Goal: Task Accomplishment & Management: Use online tool/utility

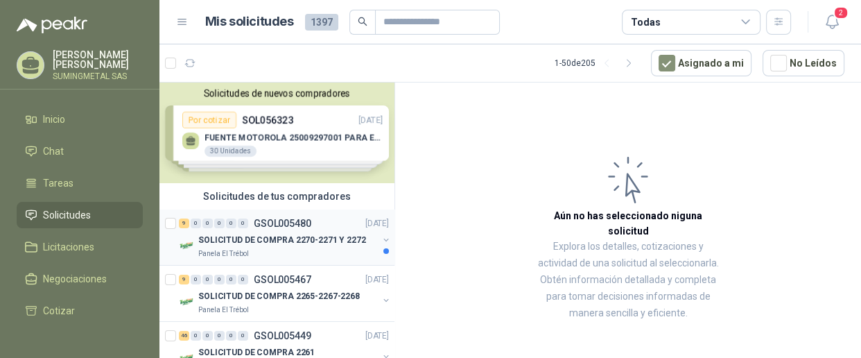
click at [261, 236] on p "SOLICITUD DE COMPRA 2270-2271 Y 2272" at bounding box center [282, 240] width 168 height 13
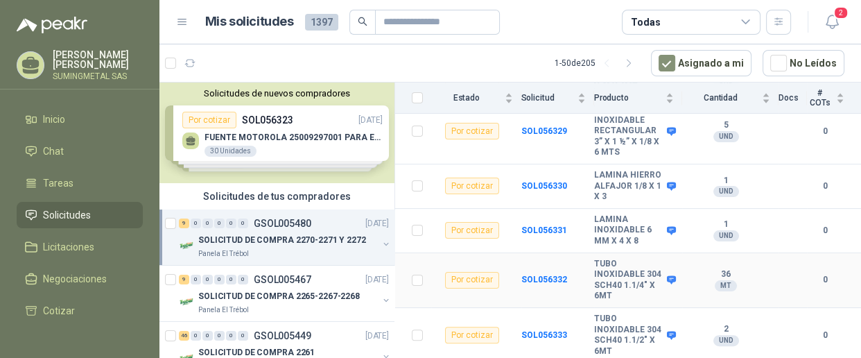
scroll to position [400, 0]
click at [256, 297] on p "SOLICITUD DE COMPRA 2265-2267-2268" at bounding box center [278, 296] width 161 height 13
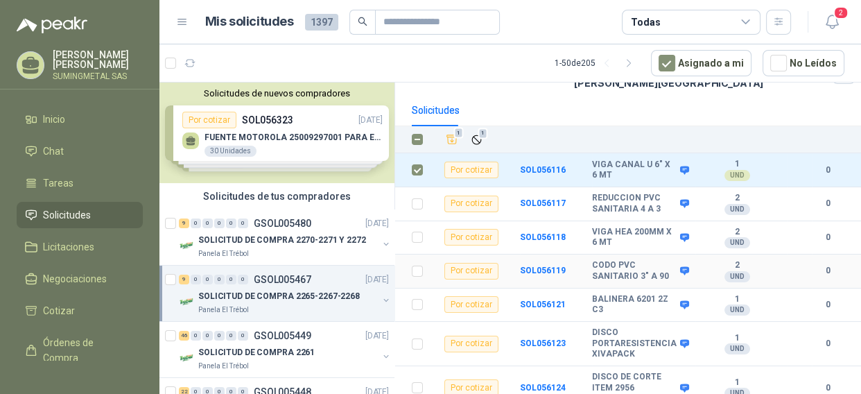
scroll to position [97, 0]
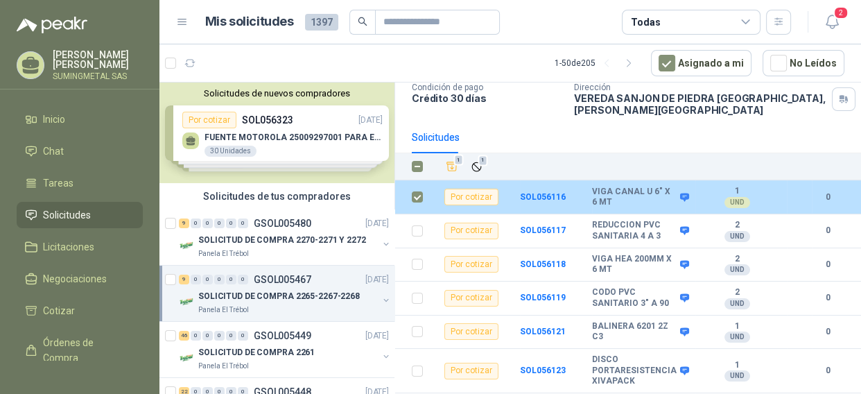
click at [409, 204] on td at bounding box center [413, 197] width 36 height 34
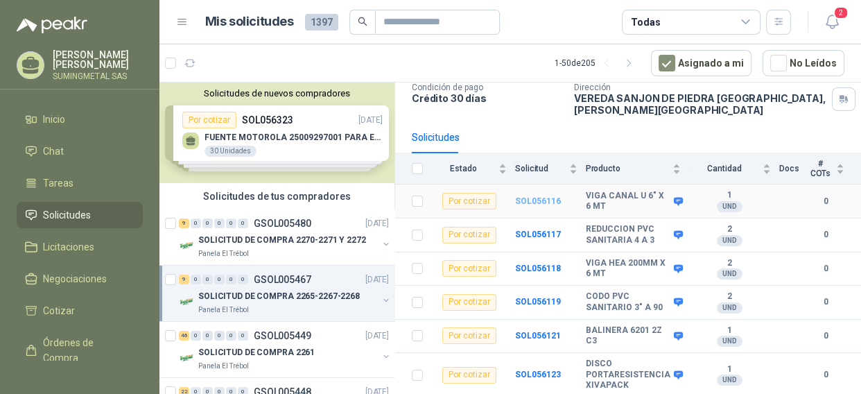
click at [518, 203] on b "SOL056116" at bounding box center [538, 201] width 46 height 10
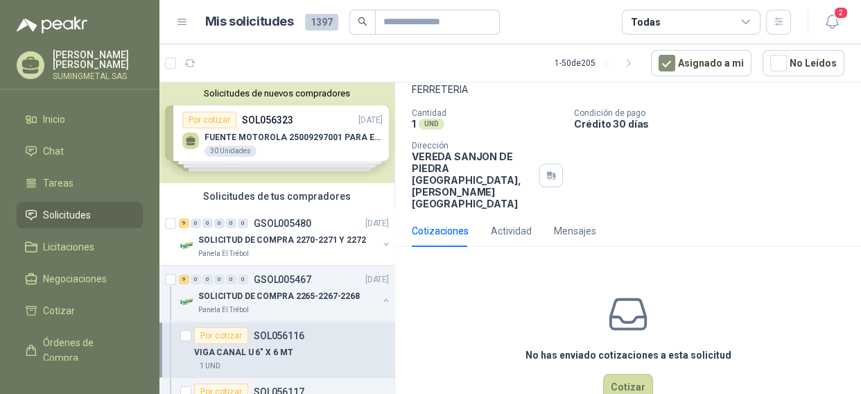
scroll to position [100, 0]
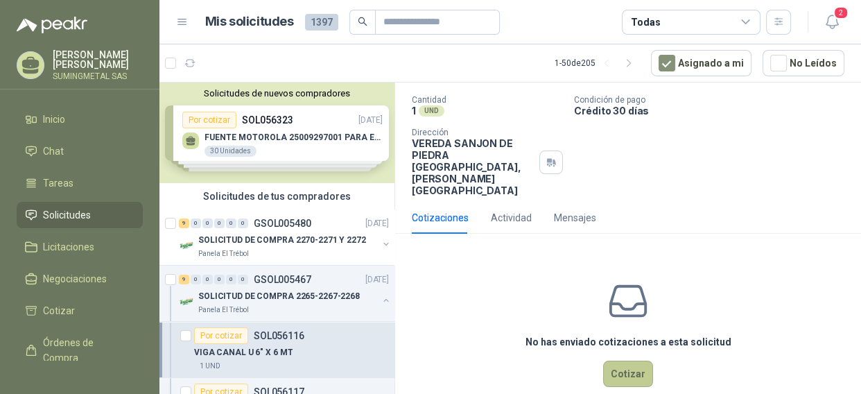
click at [616, 357] on button "Cotizar" at bounding box center [628, 373] width 50 height 26
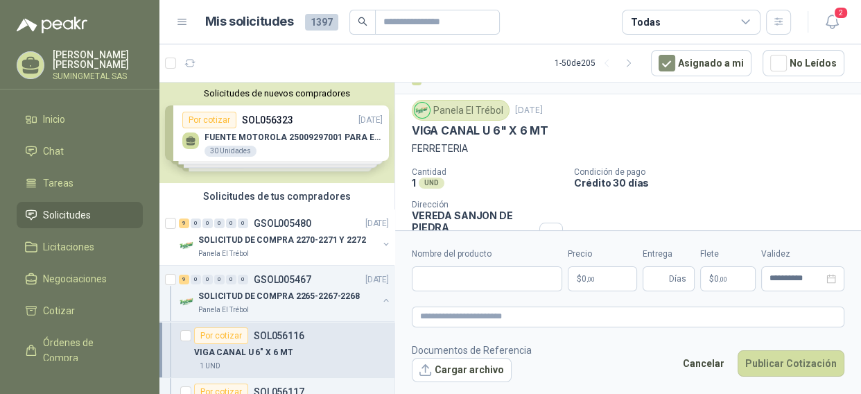
scroll to position [0, 0]
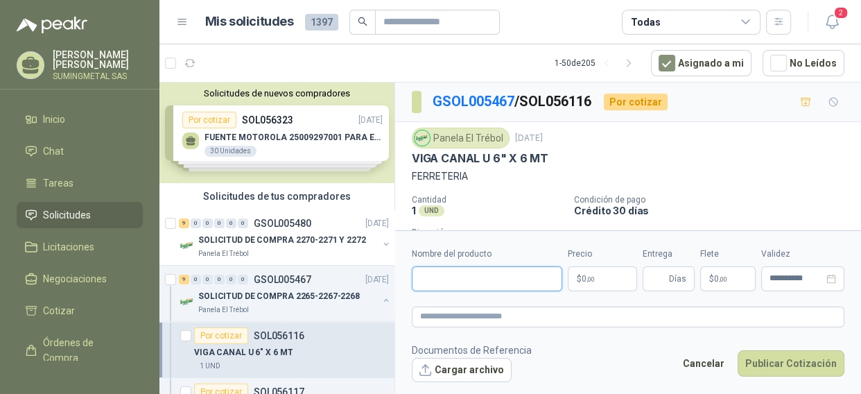
click at [418, 277] on input "Nombre del producto" at bounding box center [487, 278] width 150 height 25
type input "*"
type input "**********"
click at [604, 273] on p "$ 0 ,00" at bounding box center [601, 278] width 69 height 25
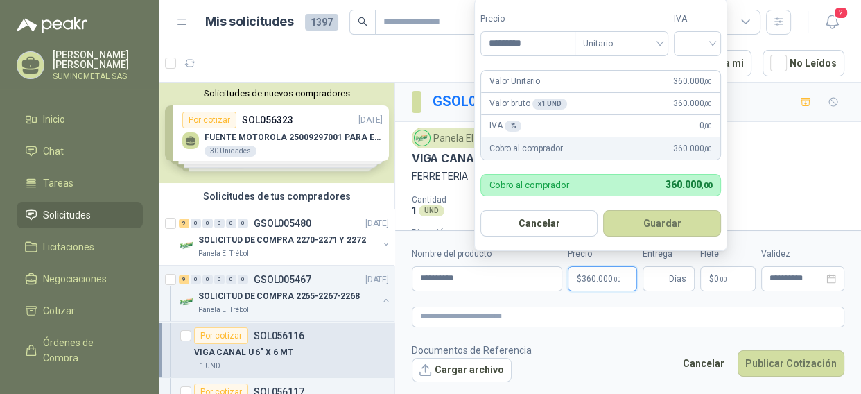
type input "*********"
click at [516, 125] on div "%" at bounding box center [512, 126] width 17 height 11
click at [513, 125] on div "%" at bounding box center [512, 126] width 17 height 11
click at [712, 42] on input "search" at bounding box center [697, 42] width 30 height 21
click at [703, 71] on div "19%" at bounding box center [700, 72] width 26 height 15
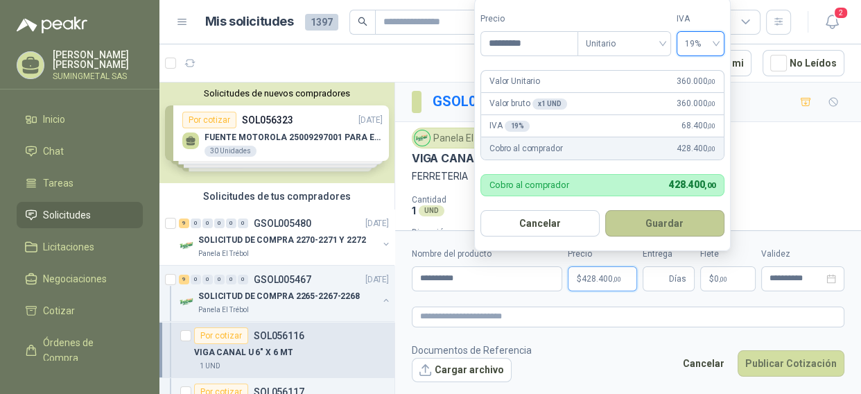
click at [665, 224] on button "Guardar" at bounding box center [664, 223] width 119 height 26
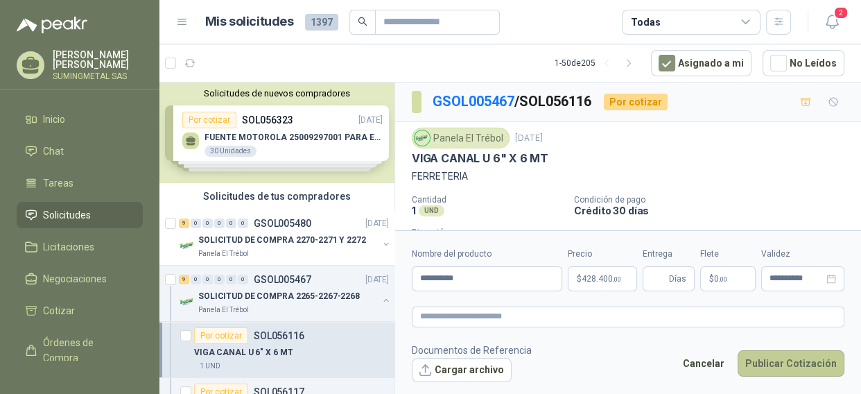
click at [790, 357] on button "Publicar Cotización" at bounding box center [790, 363] width 107 height 26
type input "*"
click at [786, 357] on button "Publicar Cotización" at bounding box center [790, 363] width 107 height 26
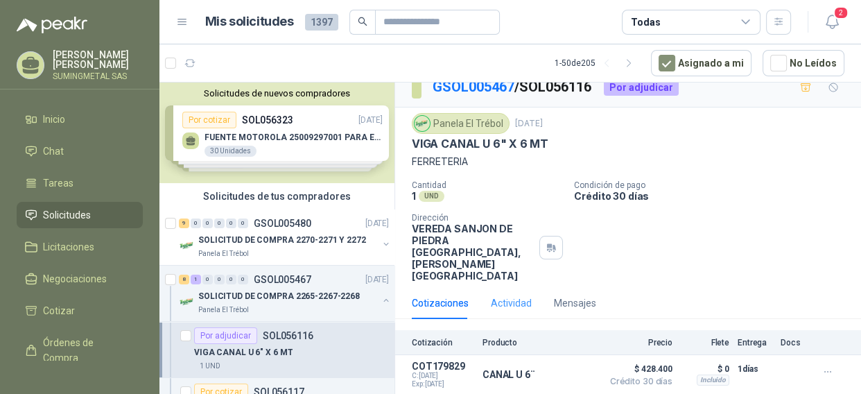
scroll to position [31, 0]
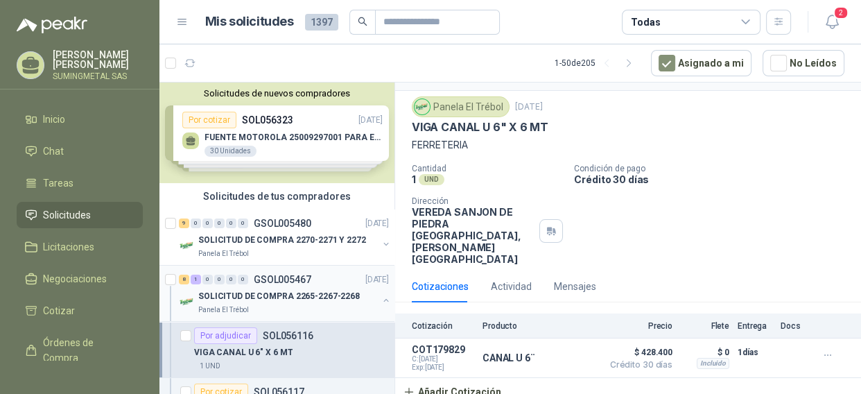
click at [263, 297] on p "SOLICITUD DE COMPRA 2265-2267-2268" at bounding box center [278, 296] width 161 height 13
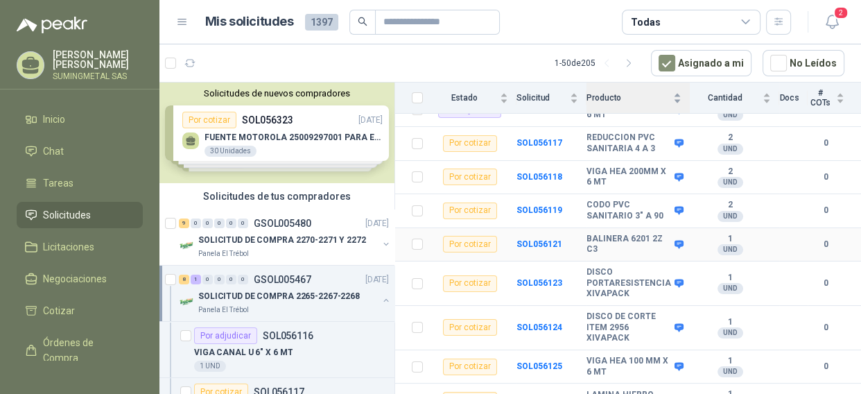
scroll to position [125, 0]
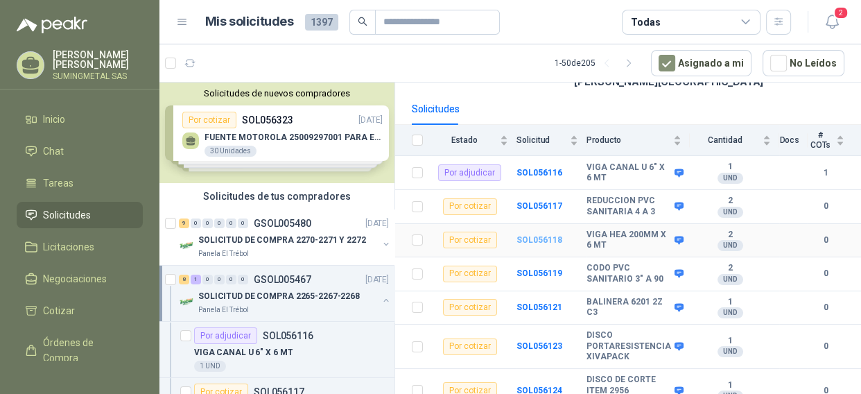
click at [527, 243] on b "SOL056118" at bounding box center [539, 240] width 46 height 10
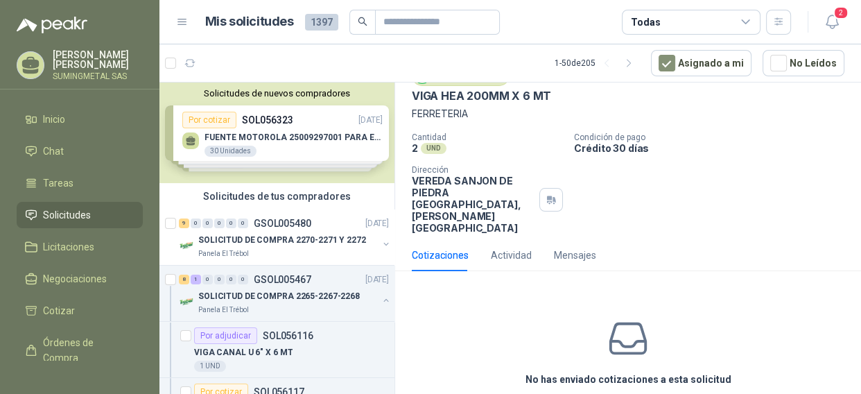
scroll to position [100, 0]
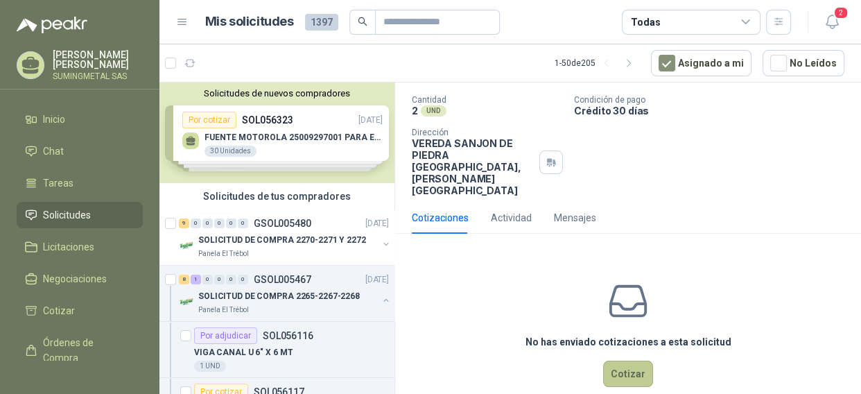
click at [625, 357] on button "Cotizar" at bounding box center [628, 373] width 50 height 26
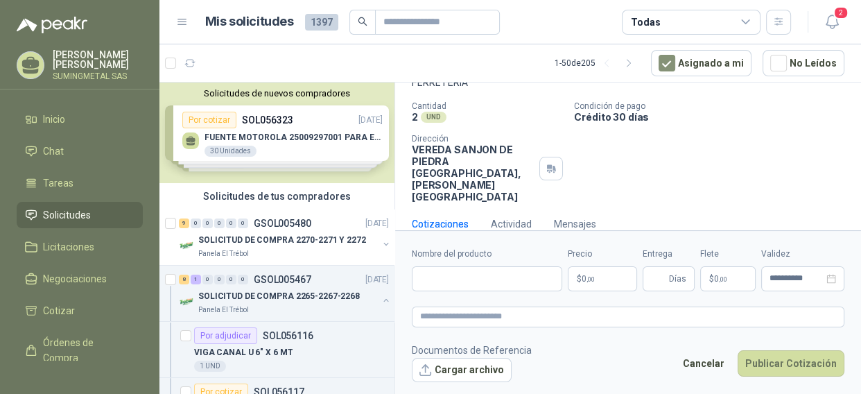
scroll to position [93, 0]
click at [518, 283] on input "Nombre del producto" at bounding box center [487, 278] width 150 height 25
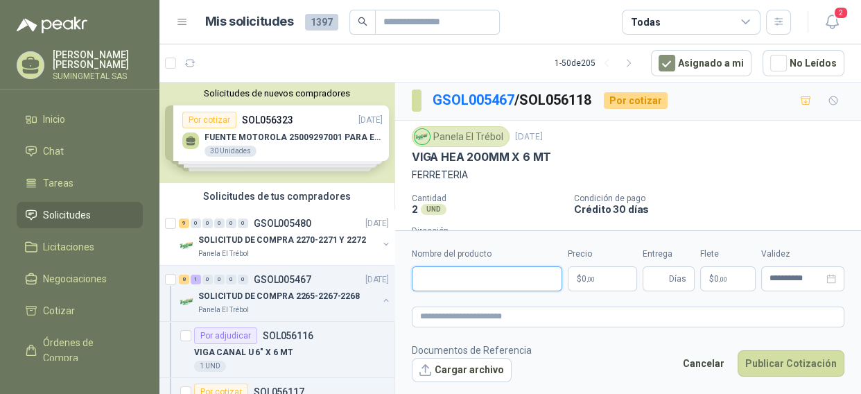
scroll to position [0, 0]
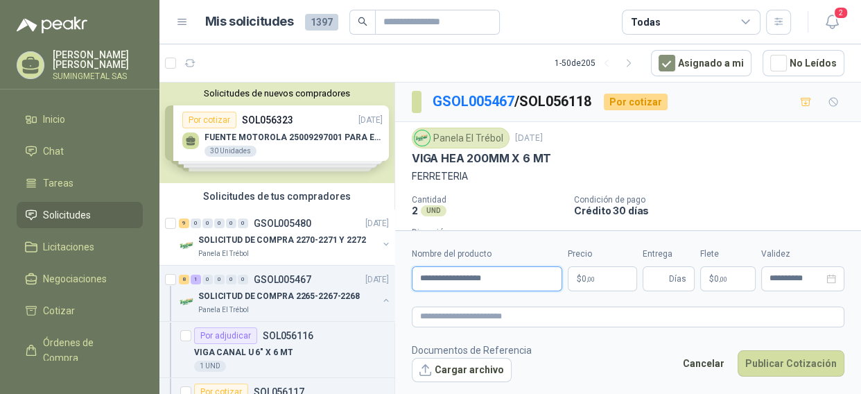
click at [478, 278] on input "**********" at bounding box center [487, 278] width 150 height 25
type input "**********"
click at [606, 270] on p "$ 0 ,00" at bounding box center [601, 278] width 69 height 25
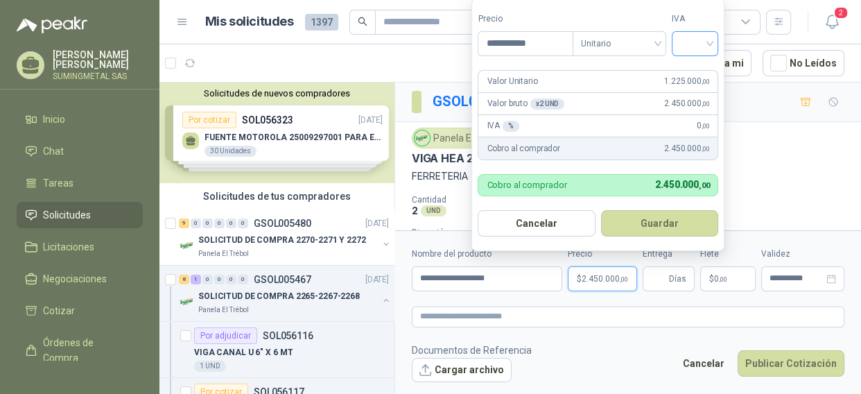
type input "**********"
drag, startPoint x: 710, startPoint y: 41, endPoint x: 710, endPoint y: 49, distance: 7.6
click at [710, 41] on input "search" at bounding box center [695, 42] width 30 height 21
click at [699, 76] on div "19%" at bounding box center [698, 72] width 26 height 15
click at [671, 224] on button "Guardar" at bounding box center [661, 223] width 119 height 26
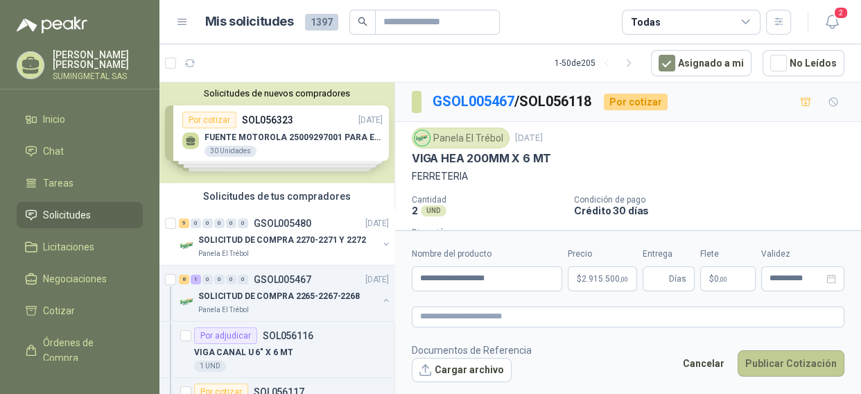
click at [773, 357] on button "Publicar Cotización" at bounding box center [790, 363] width 107 height 26
type input "*"
click at [777, 357] on button "Publicar Cotización" at bounding box center [790, 363] width 107 height 26
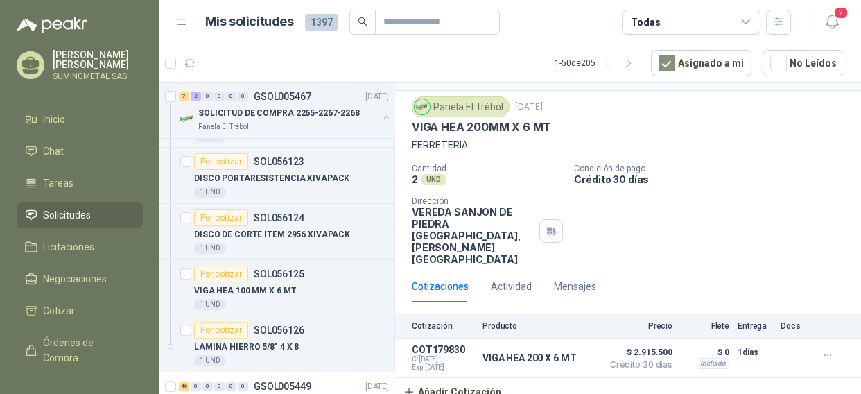
scroll to position [469, 0]
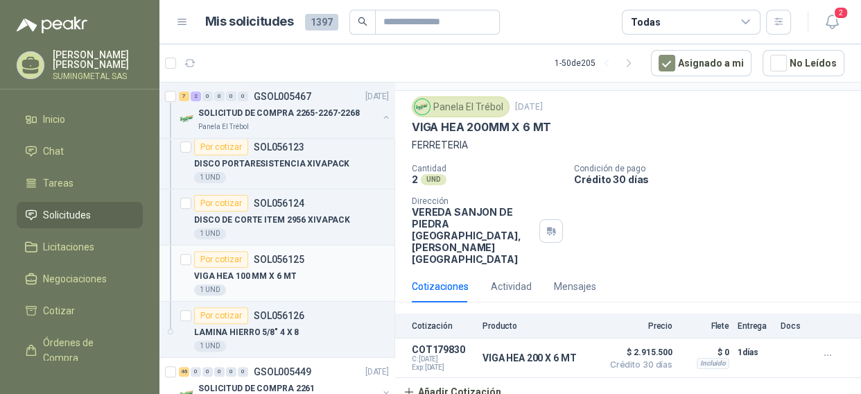
click at [236, 280] on p "VIGA HEA 100 MM X 6 MT" at bounding box center [245, 276] width 102 height 13
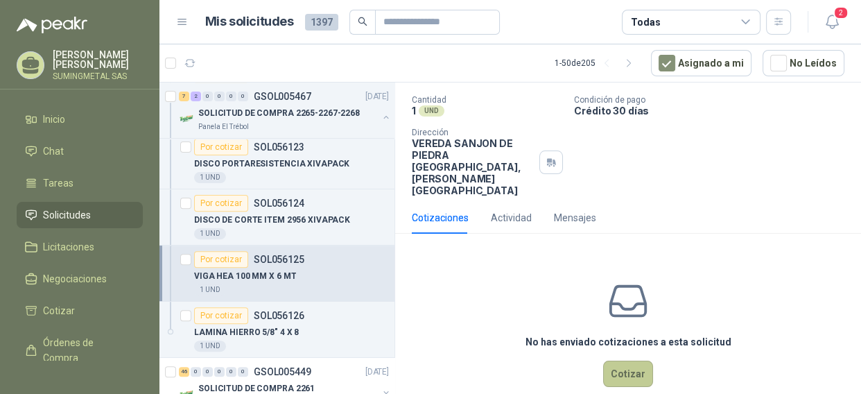
click at [630, 357] on button "Cotizar" at bounding box center [628, 373] width 50 height 26
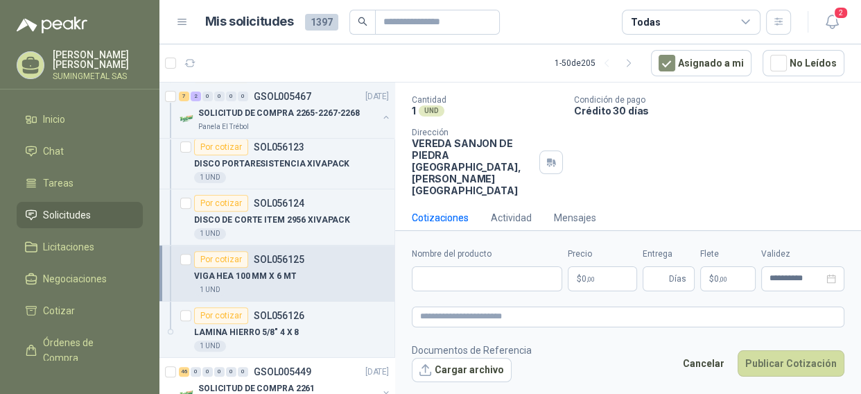
scroll to position [93, 0]
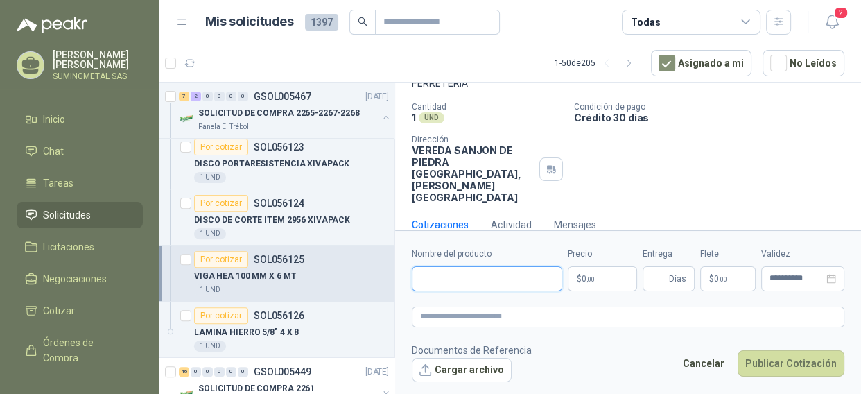
click at [448, 282] on input "Nombre del producto" at bounding box center [487, 278] width 150 height 25
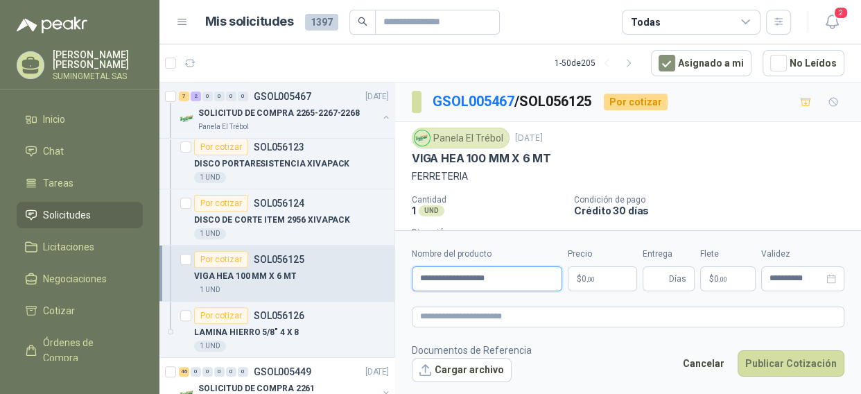
type input "**********"
click at [589, 280] on span ",00" at bounding box center [590, 279] width 8 height 8
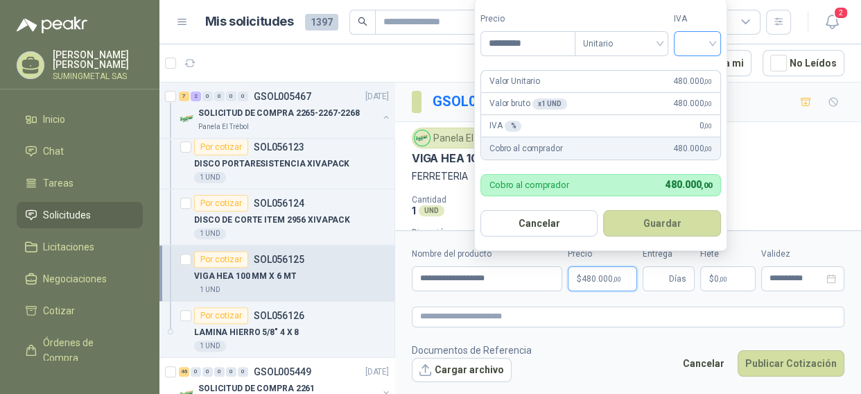
type input "*********"
click at [708, 38] on input "search" at bounding box center [697, 42] width 30 height 21
click at [698, 71] on div "19%" at bounding box center [700, 72] width 26 height 15
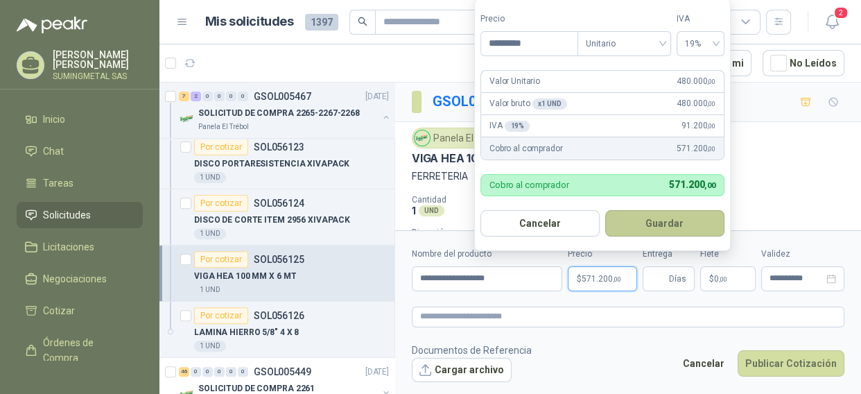
click at [673, 222] on button "Guardar" at bounding box center [664, 223] width 119 height 26
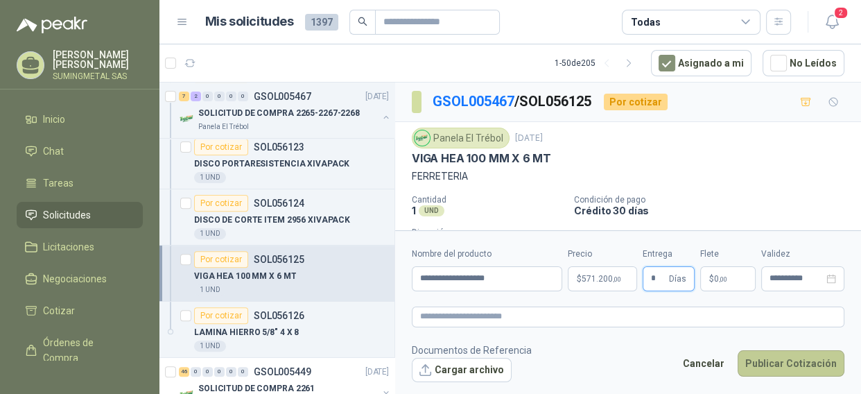
type input "*"
click at [769, 357] on button "Publicar Cotización" at bounding box center [790, 363] width 107 height 26
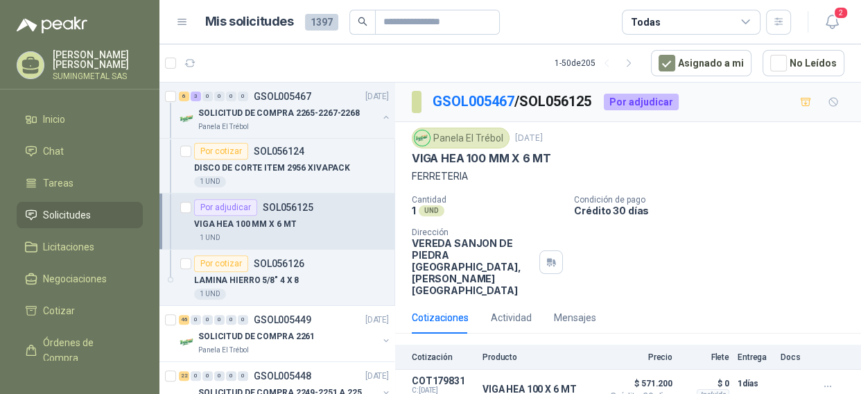
scroll to position [574, 0]
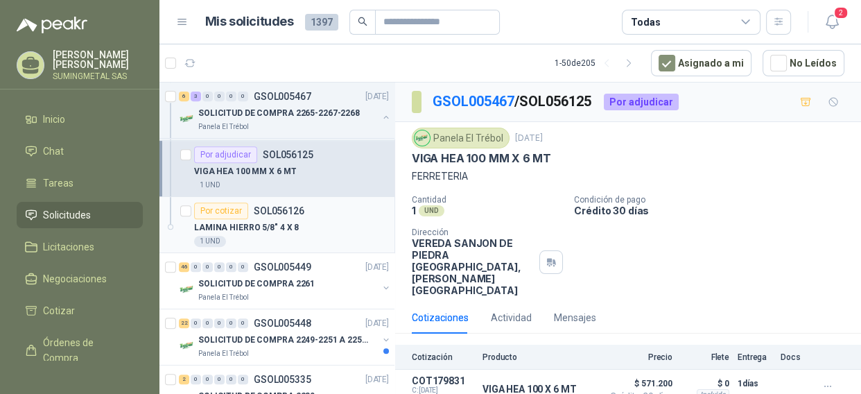
click at [229, 223] on div "LAMINA HIERRO 5/8" 4 X 8" at bounding box center [291, 227] width 195 height 17
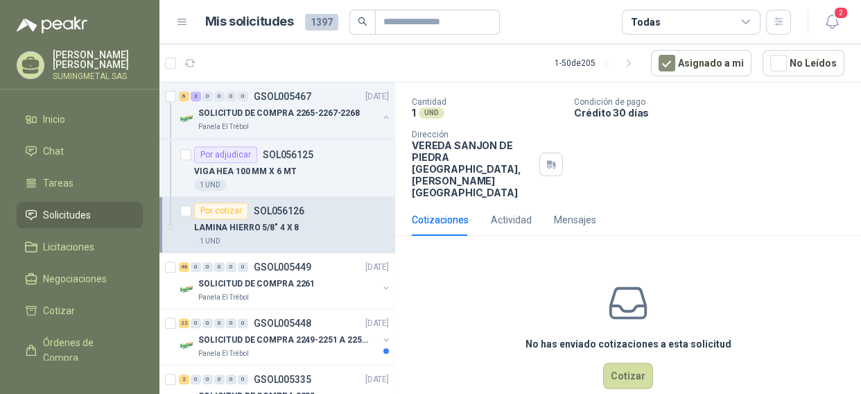
scroll to position [100, 0]
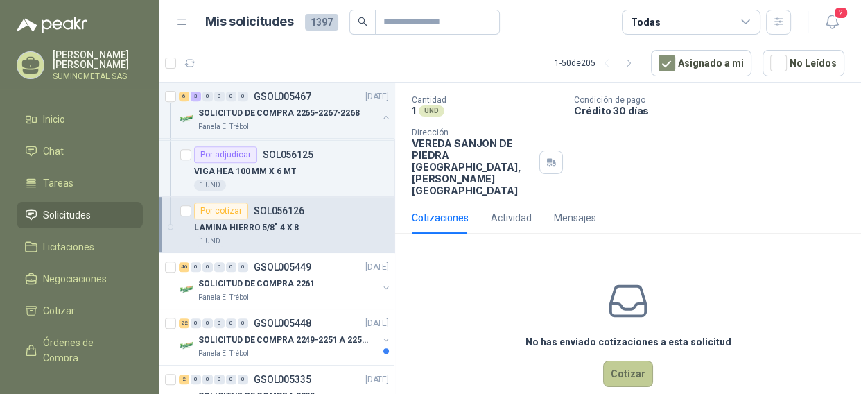
click at [622, 357] on button "Cotizar" at bounding box center [628, 373] width 50 height 26
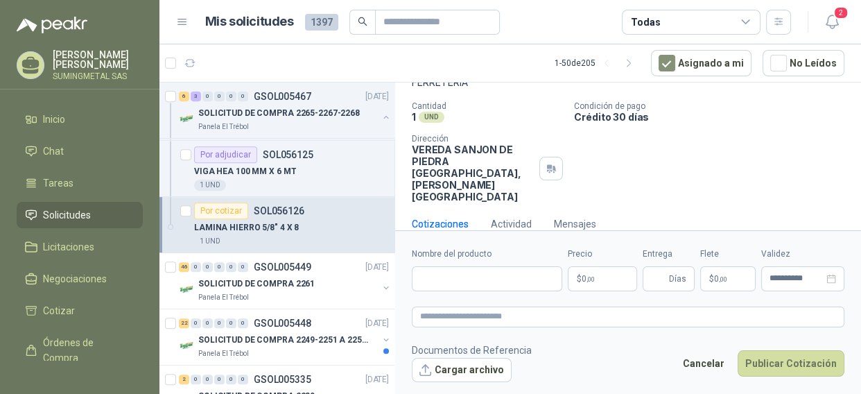
scroll to position [93, 0]
drag, startPoint x: 443, startPoint y: 282, endPoint x: 443, endPoint y: 272, distance: 9.7
click at [443, 280] on input "Nombre del producto" at bounding box center [487, 278] width 150 height 25
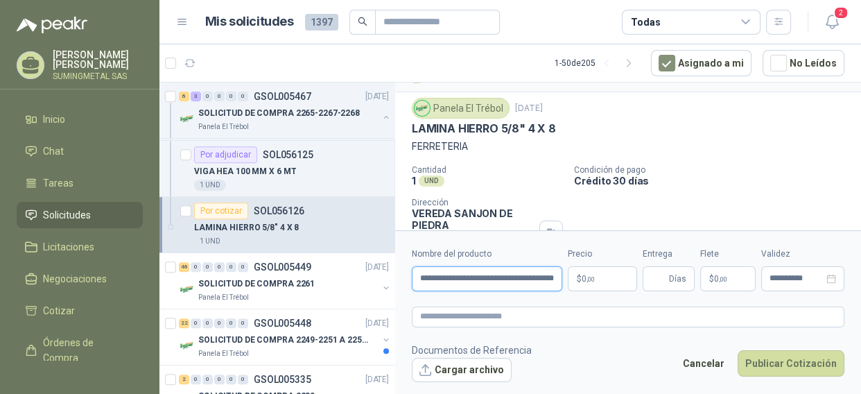
scroll to position [0, 46]
click at [513, 279] on input "**********" at bounding box center [487, 278] width 150 height 25
type input "**********"
click at [595, 276] on span ",00" at bounding box center [590, 279] width 8 height 8
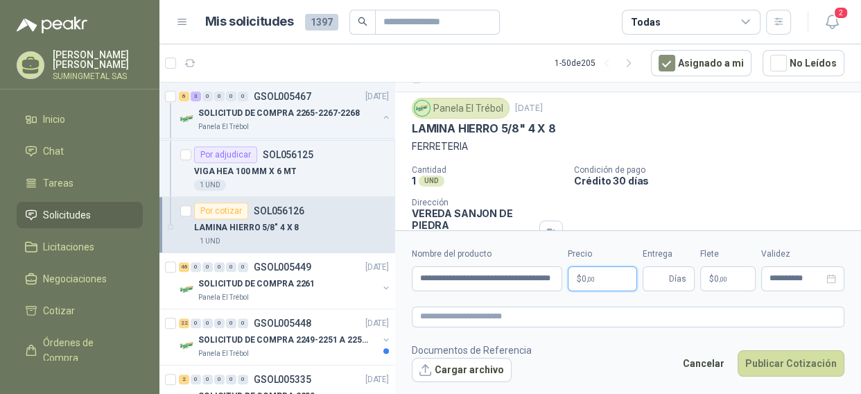
scroll to position [0, 0]
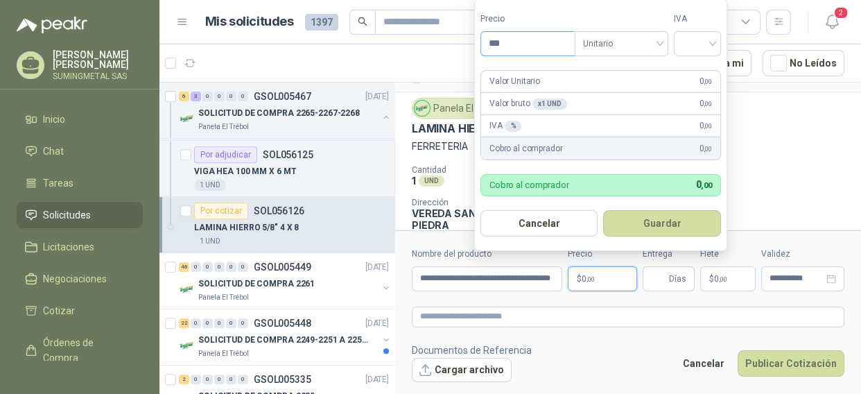
click at [502, 41] on input "***" at bounding box center [528, 44] width 94 height 24
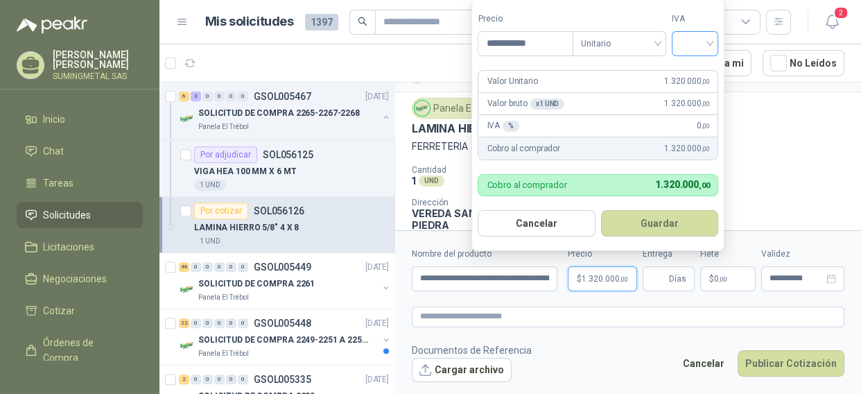
type input "**********"
click at [710, 41] on input "search" at bounding box center [695, 42] width 30 height 21
click at [703, 73] on div "19%" at bounding box center [698, 72] width 26 height 15
click at [673, 223] on button "Guardar" at bounding box center [661, 223] width 119 height 26
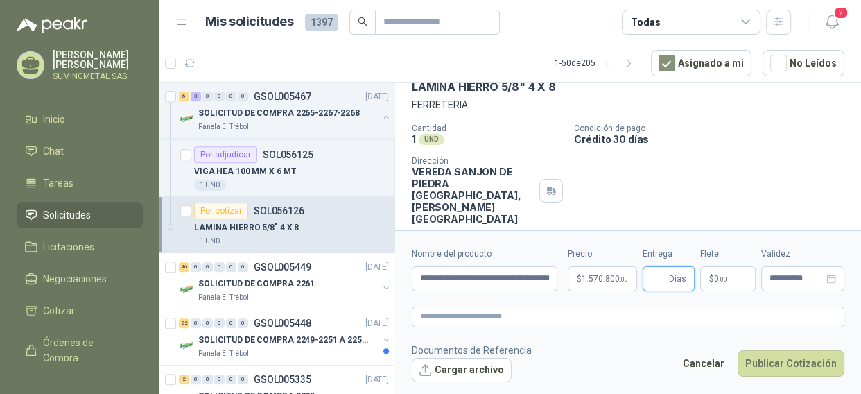
scroll to position [93, 0]
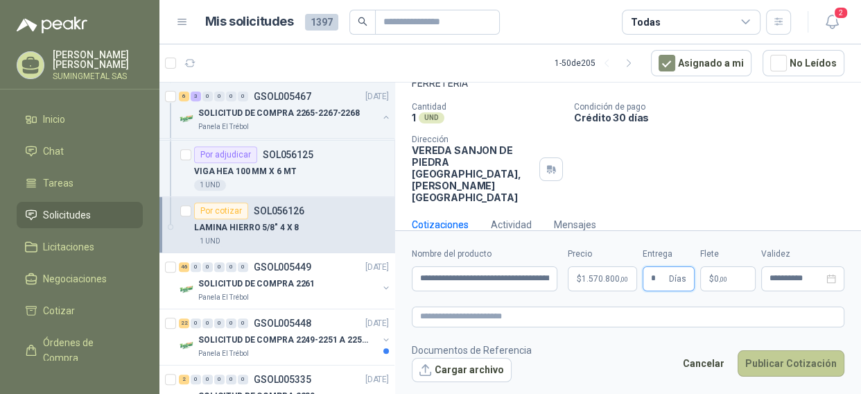
type input "*"
click at [784, 357] on button "Publicar Cotización" at bounding box center [790, 363] width 107 height 26
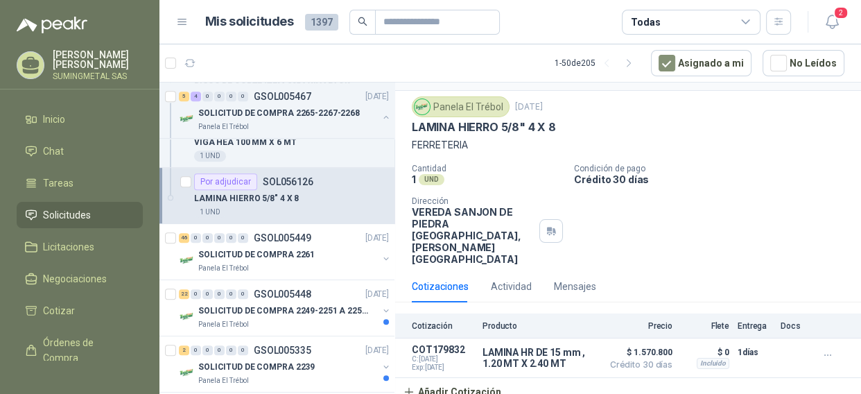
scroll to position [596, 0]
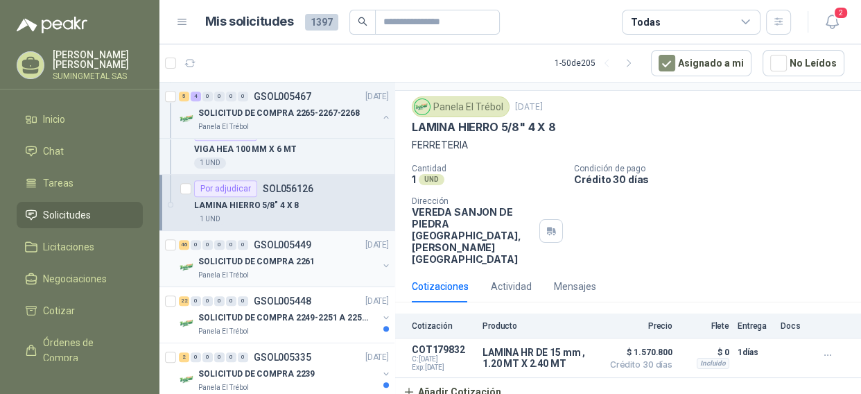
click at [266, 265] on p "SOLICITUD DE COMPRA 2261" at bounding box center [256, 261] width 116 height 13
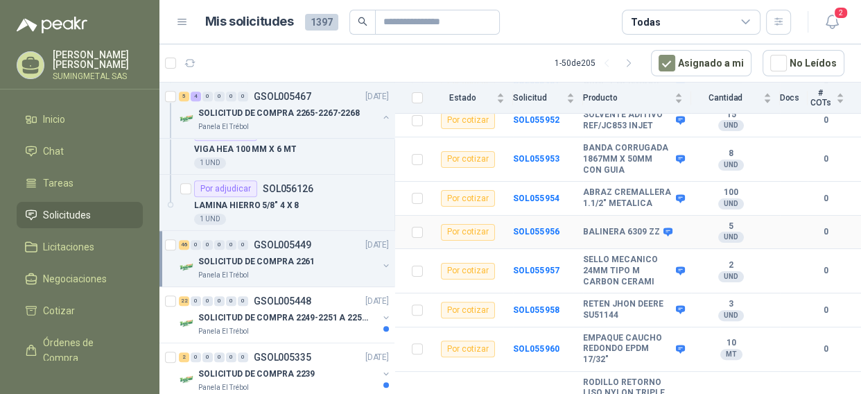
scroll to position [315, 0]
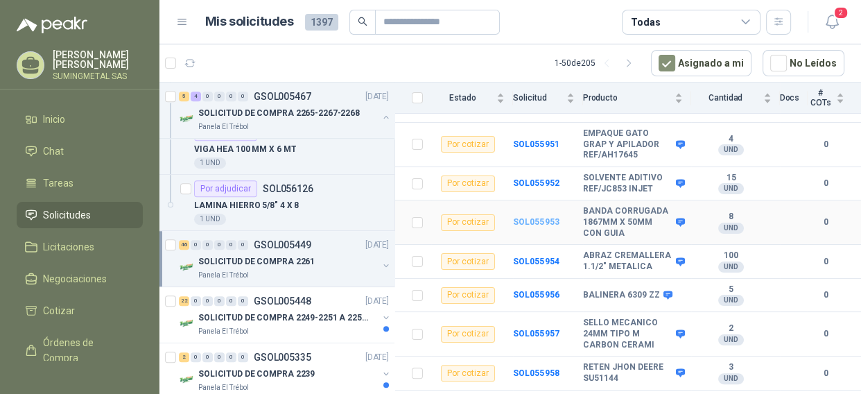
click at [534, 227] on b "SOL055953" at bounding box center [536, 222] width 46 height 10
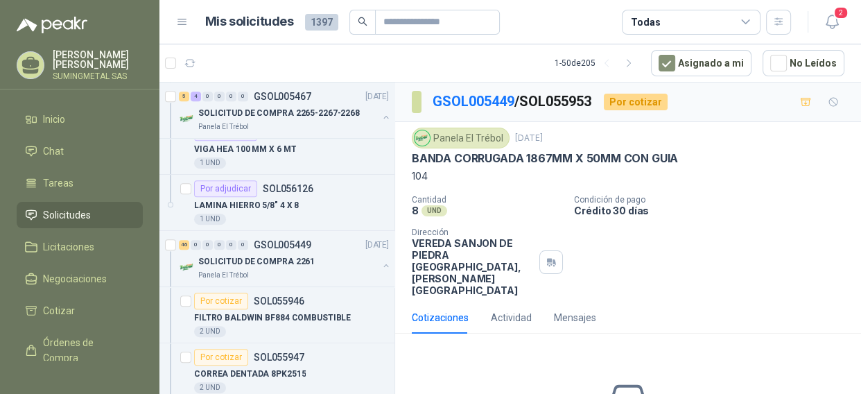
click at [486, 159] on p "BANDA CORRUGADA 1867MM X 50MM CON GUIA" at bounding box center [545, 158] width 266 height 15
click at [455, 140] on div "Panela El Trébol" at bounding box center [461, 137] width 98 height 21
click at [487, 104] on link "GSOL005449" at bounding box center [473, 101] width 82 height 17
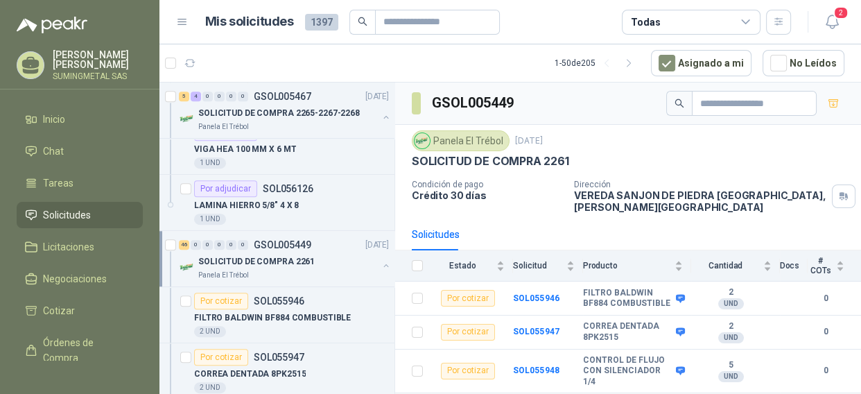
scroll to position [188, 0]
